Goal: Information Seeking & Learning: Check status

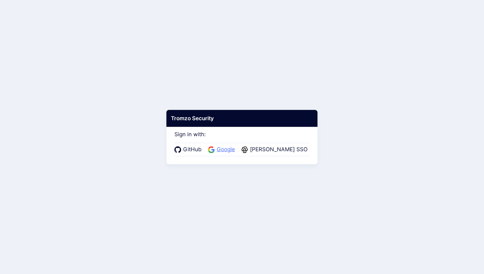
click at [230, 151] on span "Google" at bounding box center [226, 150] width 22 height 8
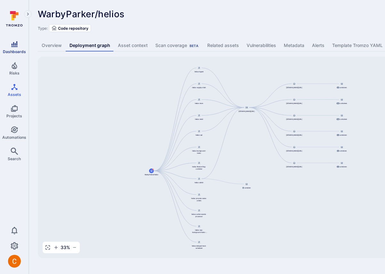
click at [12, 49] on span "Dashboards" at bounding box center [14, 51] width 23 height 5
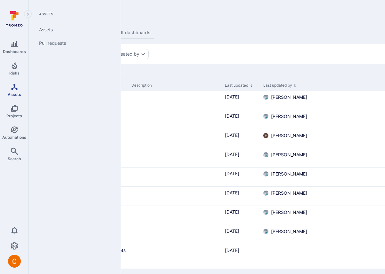
click at [20, 93] on span "Assets" at bounding box center [14, 94] width 13 height 5
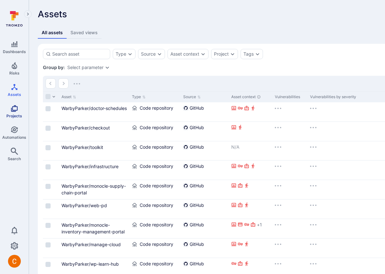
click at [12, 106] on icon "Projects" at bounding box center [15, 109] width 8 height 8
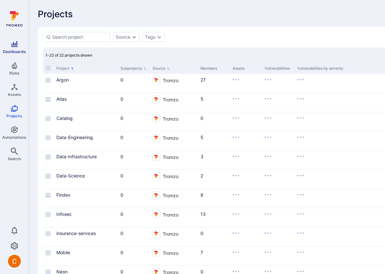
click at [18, 50] on span "Dashboards" at bounding box center [14, 51] width 23 height 5
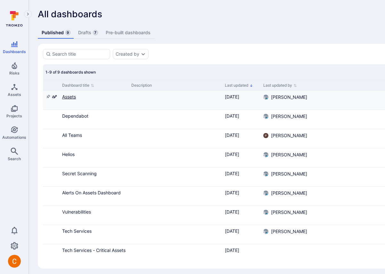
click at [69, 98] on link "Assets" at bounding box center [69, 96] width 14 height 5
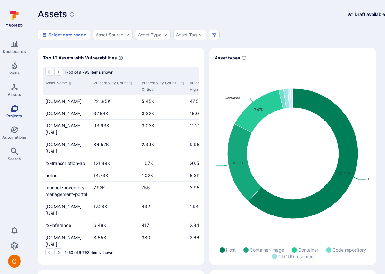
click at [18, 116] on span "Projects" at bounding box center [14, 116] width 16 height 5
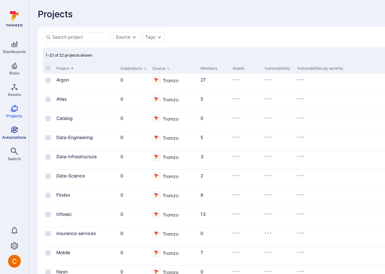
click at [17, 129] on icon "Automations" at bounding box center [14, 129] width 7 height 7
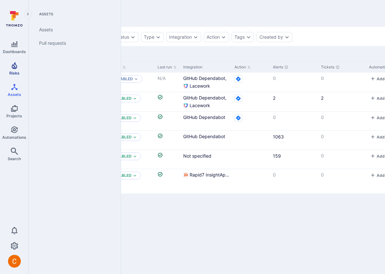
click at [18, 59] on link "Risks" at bounding box center [14, 68] width 28 height 19
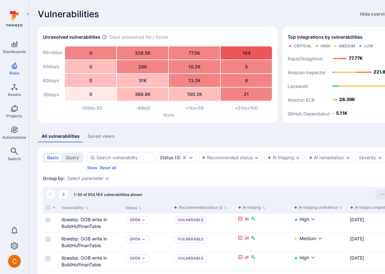
click at [239, 13] on div "Vulnerabilities Hide overview Add vulnerability" at bounding box center [245, 14] width 414 height 10
click at [174, 158] on div "Status ( 3 )" at bounding box center [170, 157] width 21 height 5
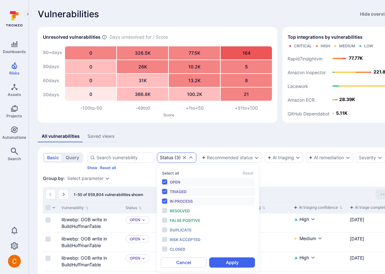
scroll to position [5, 0]
click at [181, 212] on span "Resolved" at bounding box center [180, 211] width 20 height 5
click at [223, 265] on button "Apply" at bounding box center [232, 263] width 46 height 10
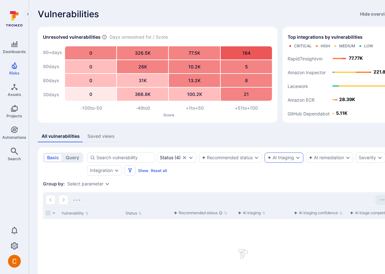
scroll to position [56, 0]
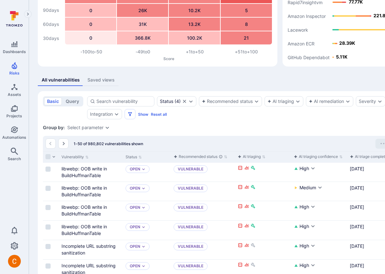
click at [16, 19] on icon at bounding box center [14, 19] width 28 height 22
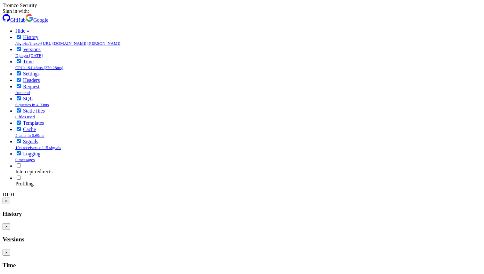
click at [380, 46] on body "Tromzo Security Sign in with: GitHub Google Hide » History /sign-in/?next=[URL]…" at bounding box center [242, 252] width 479 height 499
click at [29, 28] on link "Hide »" at bounding box center [22, 30] width 14 height 5
click at [48, 23] on span "Google" at bounding box center [40, 19] width 15 height 5
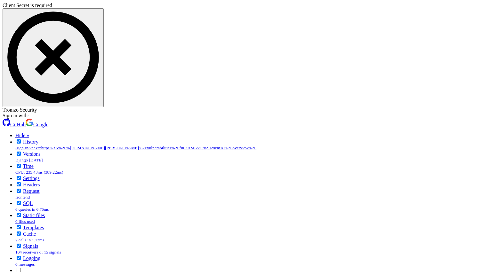
click at [26, 127] on span "GitHub" at bounding box center [17, 124] width 15 height 5
